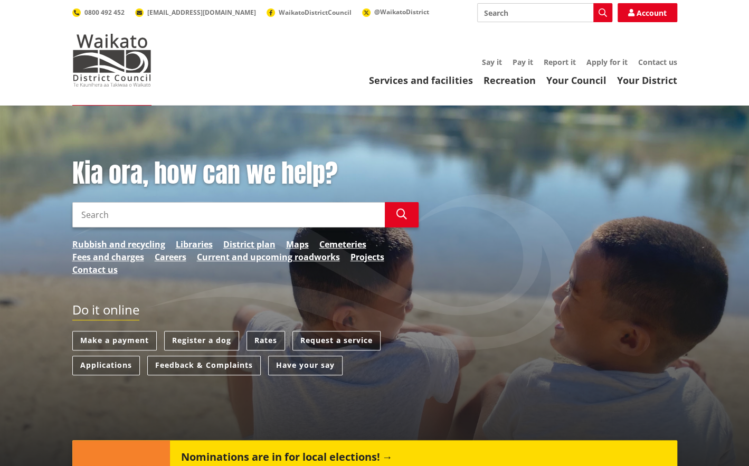
click at [260, 340] on link "Rates" at bounding box center [266, 341] width 39 height 20
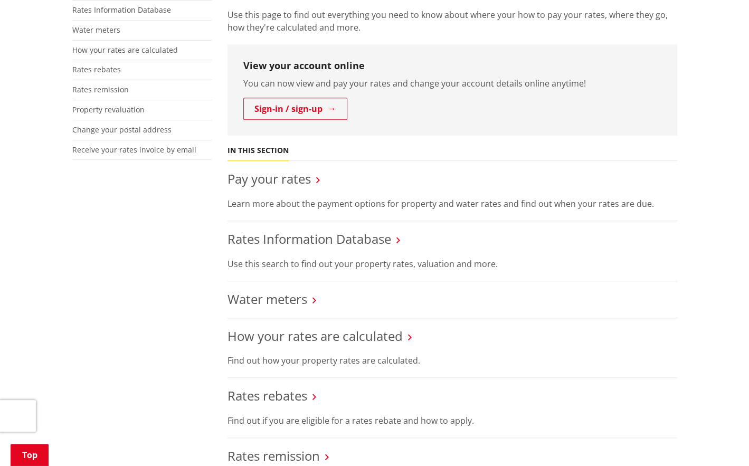
scroll to position [264, 0]
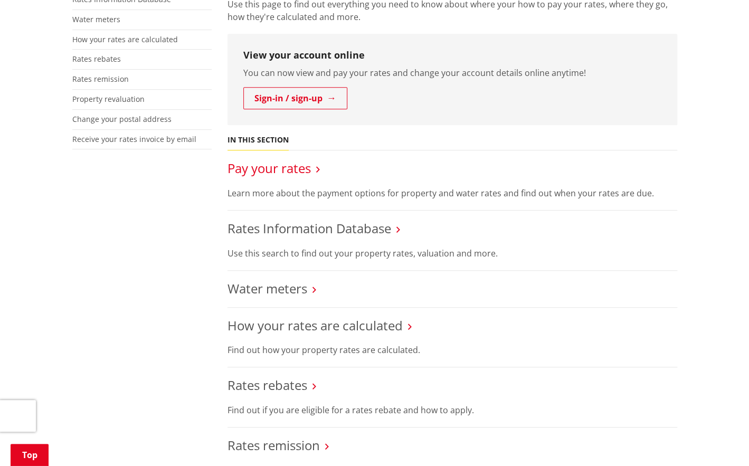
click at [285, 170] on link "Pay your rates" at bounding box center [269, 167] width 83 height 17
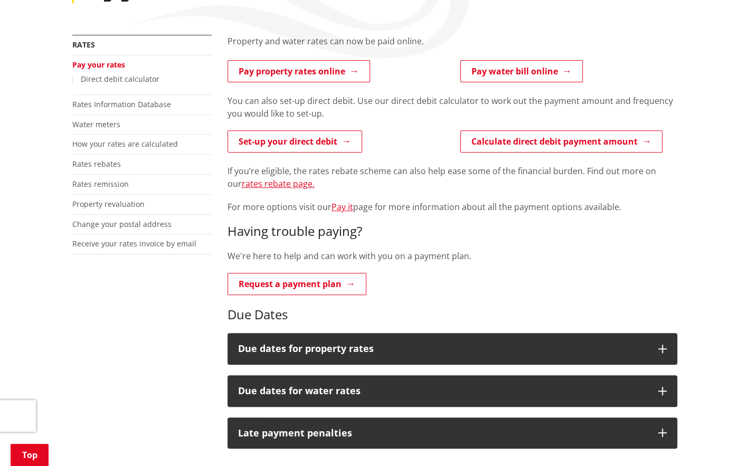
scroll to position [211, 0]
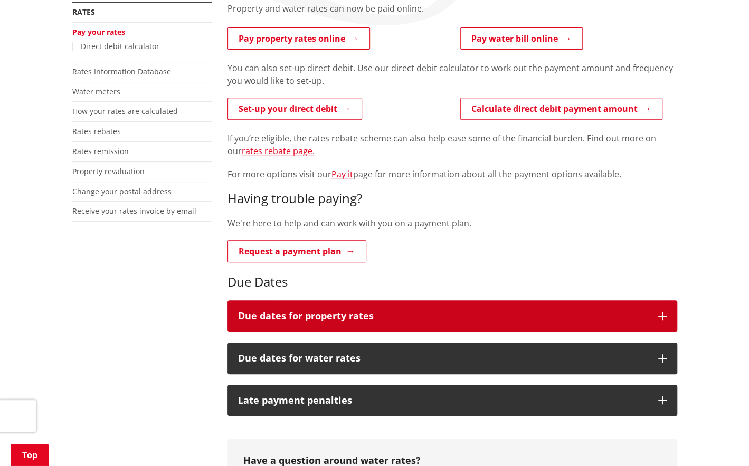
drag, startPoint x: 365, startPoint y: 314, endPoint x: 343, endPoint y: 317, distance: 22.4
click at [365, 313] on h3 "Due dates for property rates" at bounding box center [443, 316] width 410 height 11
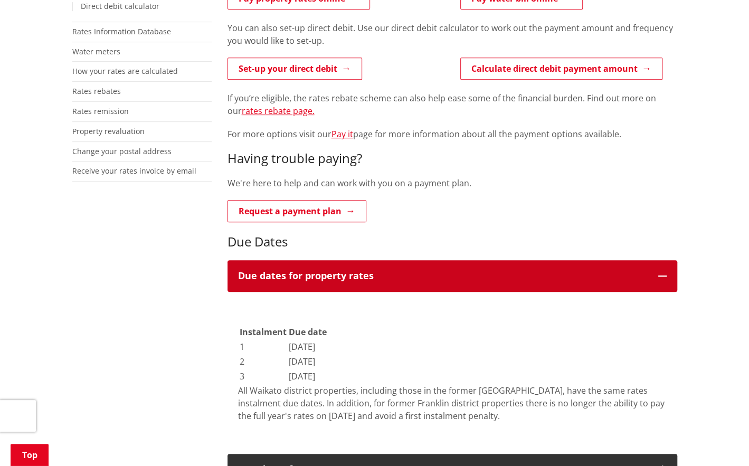
scroll to position [370, 0]
